Goal: Information Seeking & Learning: Learn about a topic

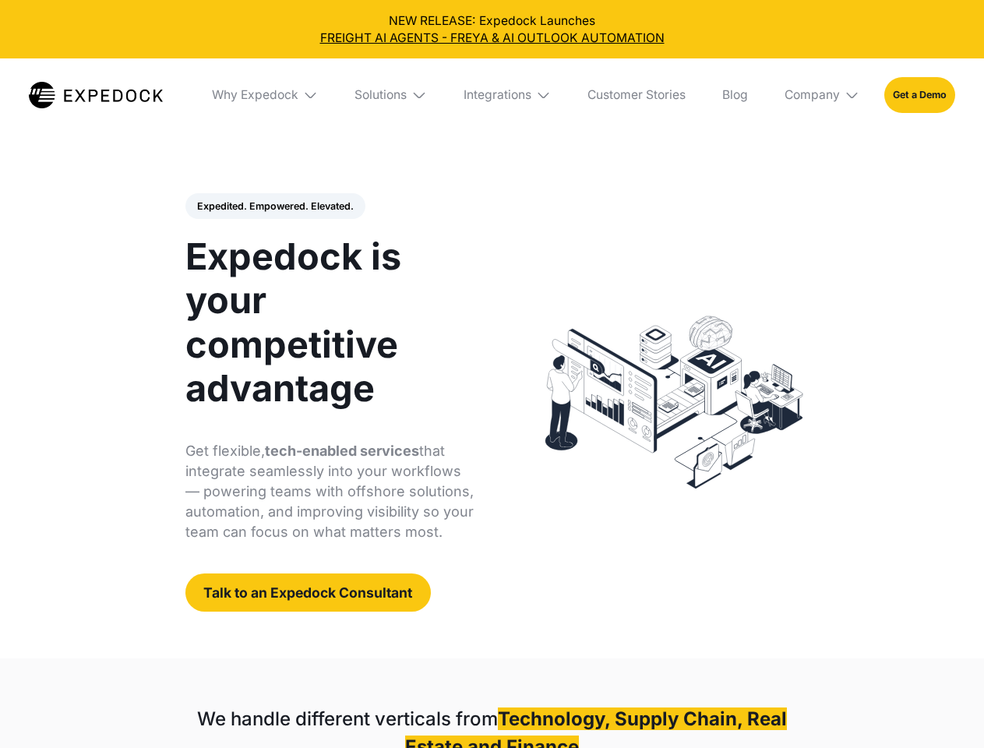
select select
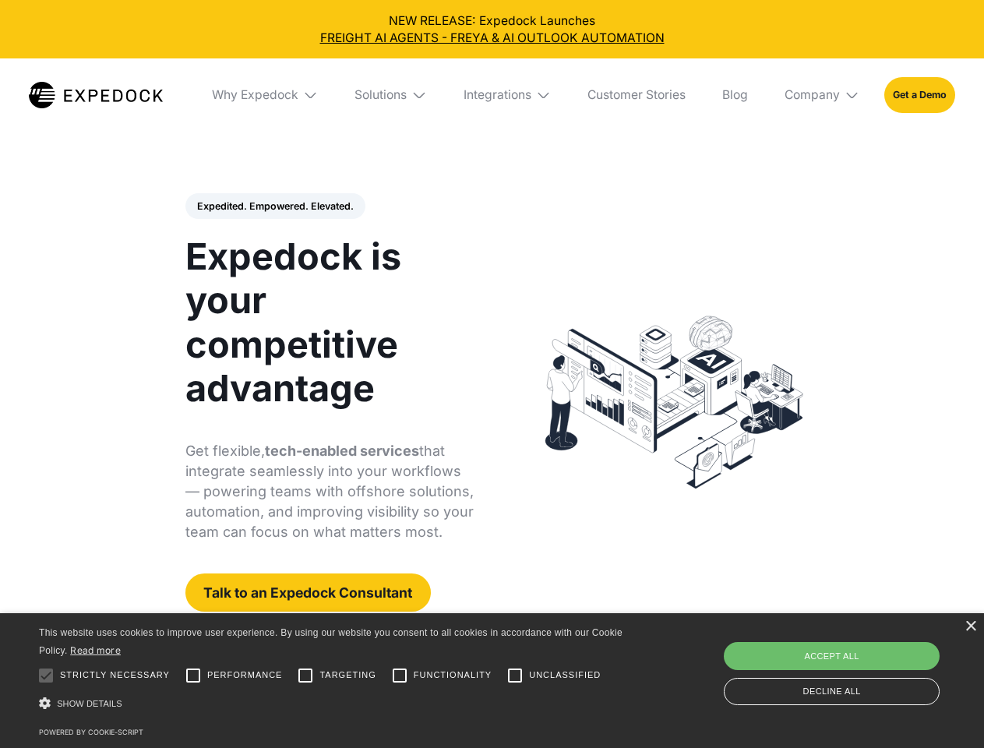
click at [492, 95] on div "Integrations" at bounding box center [498, 95] width 68 height 16
click at [266, 95] on div "Why Expedock" at bounding box center [242, 95] width 86 height 16
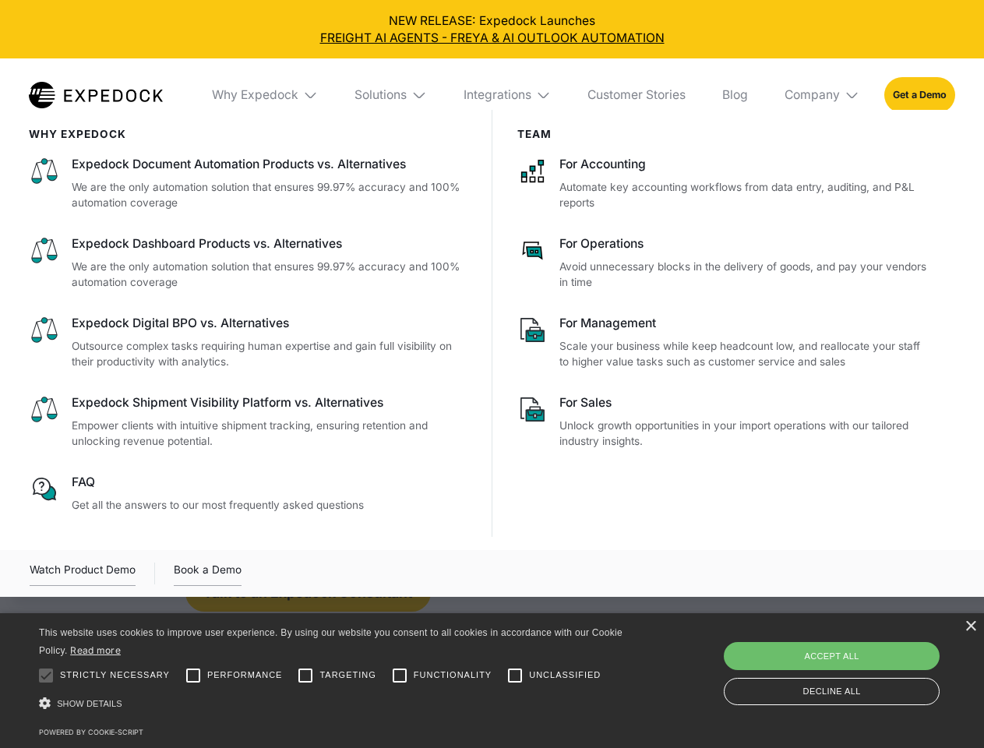
click at [392, 95] on div "Solutions" at bounding box center [380, 95] width 52 height 16
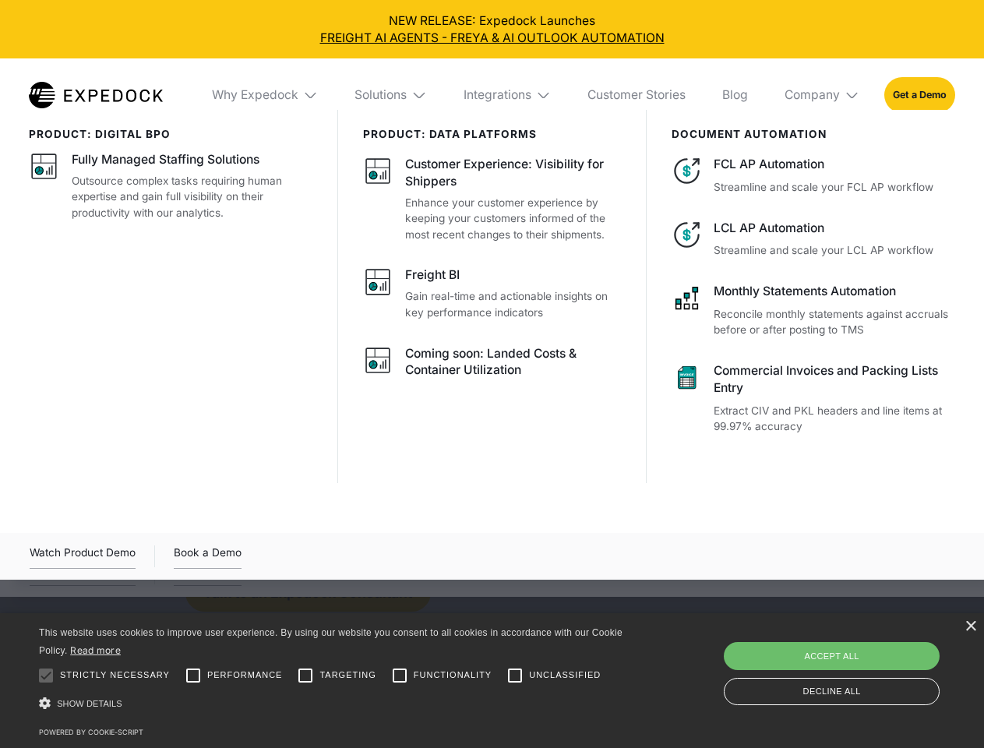
click at [508, 95] on div "Integrations" at bounding box center [498, 95] width 68 height 16
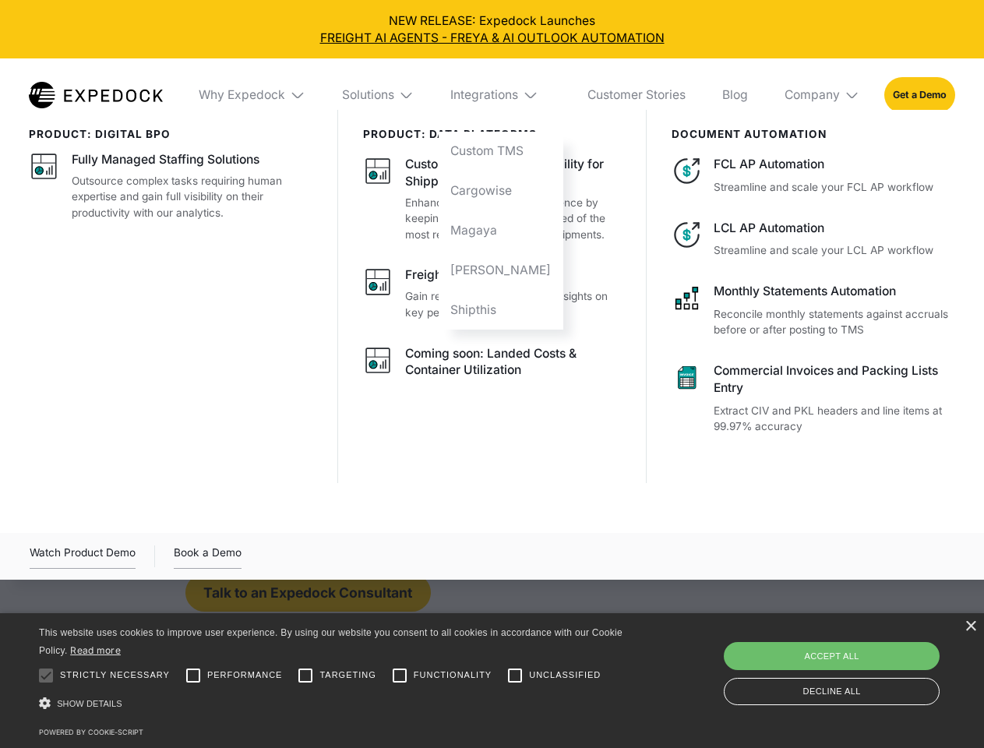
click at [823, 95] on div "Company" at bounding box center [811, 95] width 55 height 16
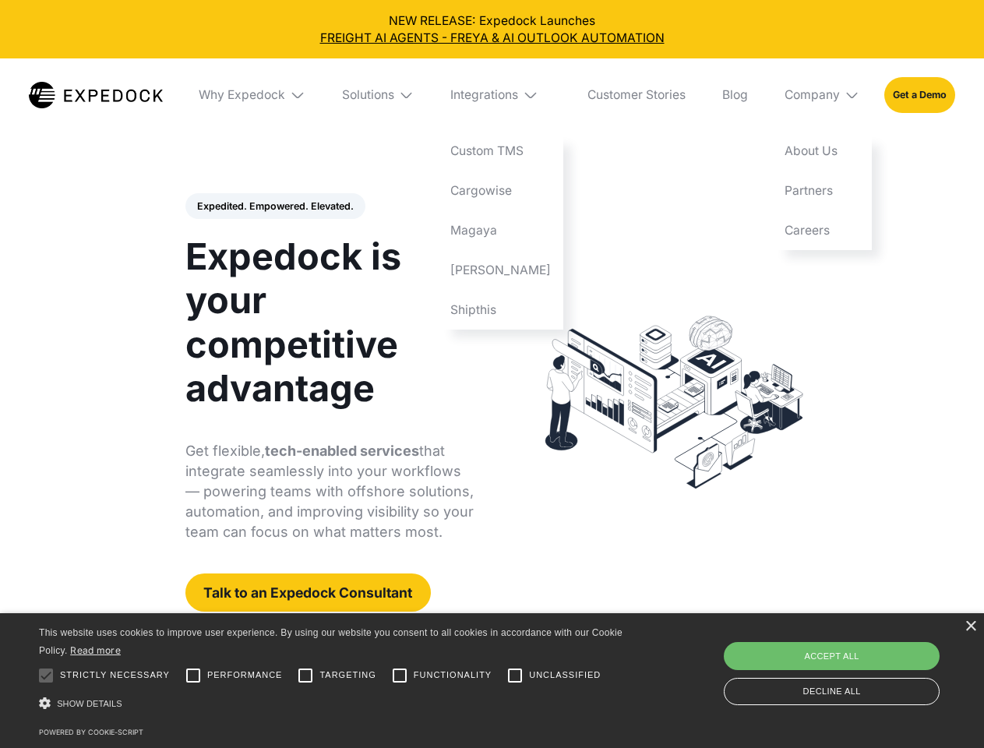
click at [274, 206] on div "Expedited. Empowered. Elevated. Automate Freight Document Extraction at 99.97% …" at bounding box center [329, 402] width 289 height 419
click at [46, 675] on div at bounding box center [45, 675] width 31 height 31
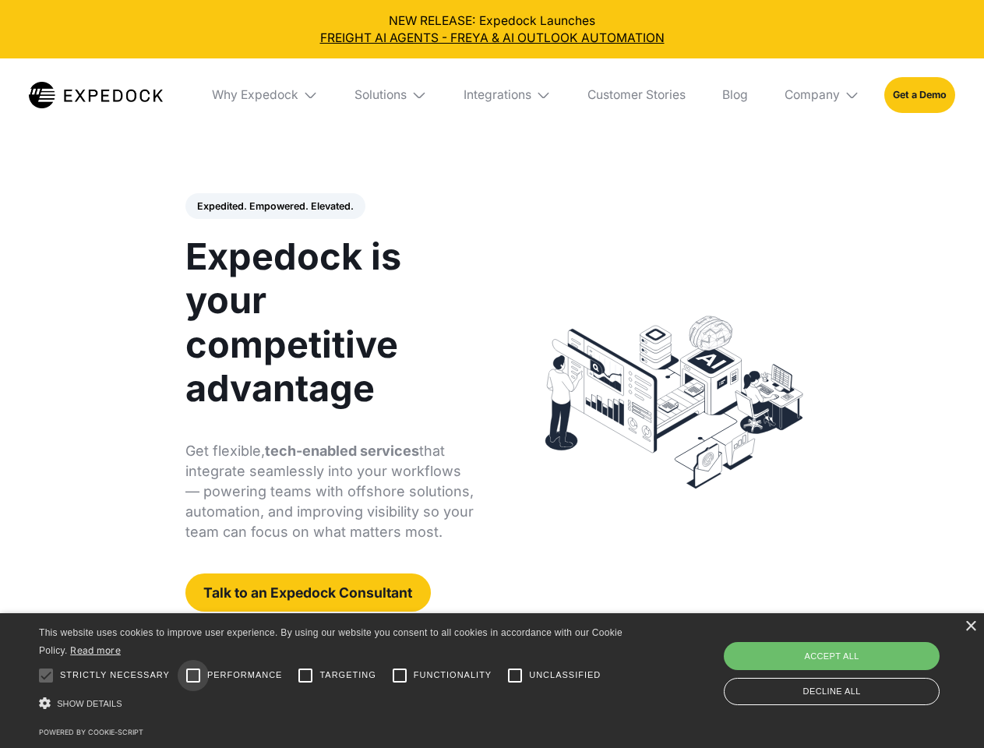
click at [193, 675] on input "Performance" at bounding box center [193, 675] width 31 height 31
checkbox input "true"
click at [305, 675] on input "Targeting" at bounding box center [305, 675] width 31 height 31
checkbox input "true"
click at [400, 675] on input "Functionality" at bounding box center [399, 675] width 31 height 31
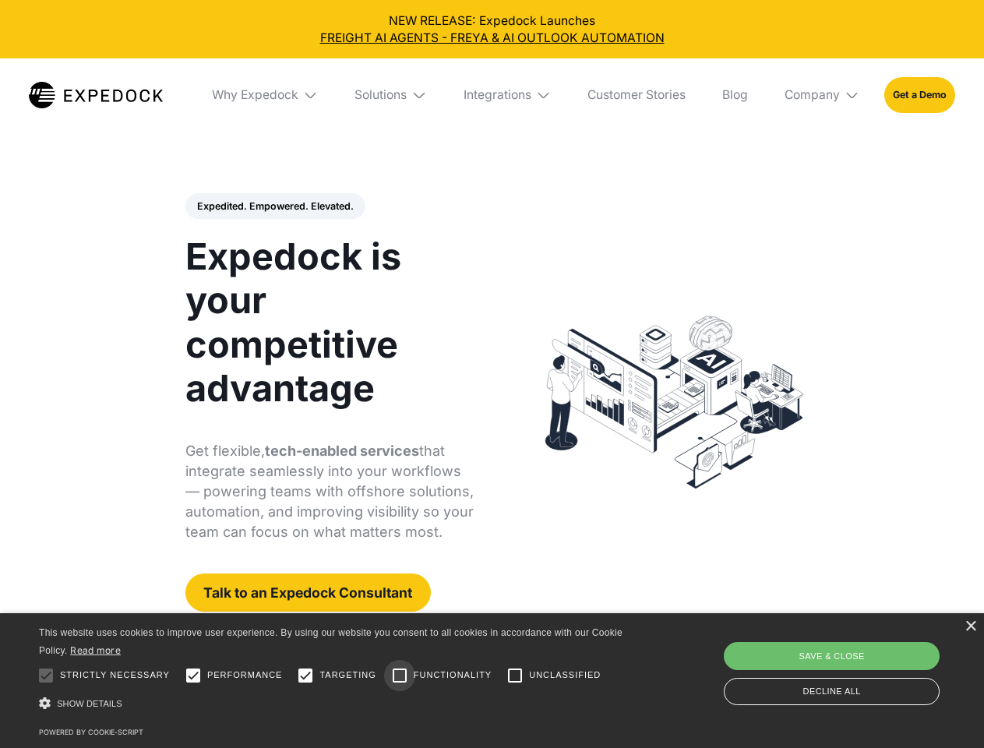
checkbox input "true"
